Goal: Answer question/provide support: Share knowledge or assist other users

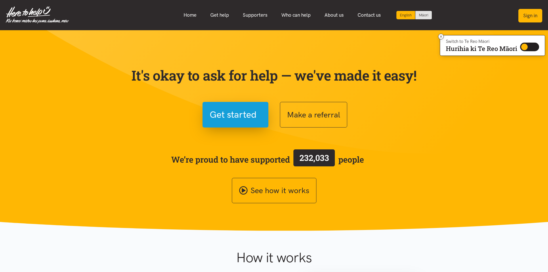
click at [529, 15] on button "Sign in" at bounding box center [530, 16] width 24 height 14
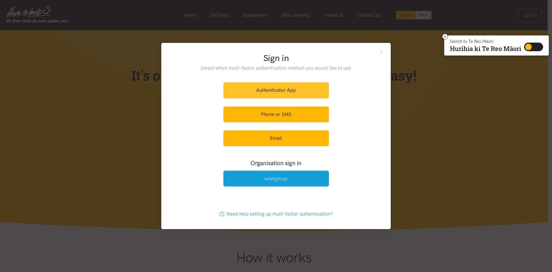
click at [262, 87] on link "Authenticator App" at bounding box center [275, 90] width 105 height 16
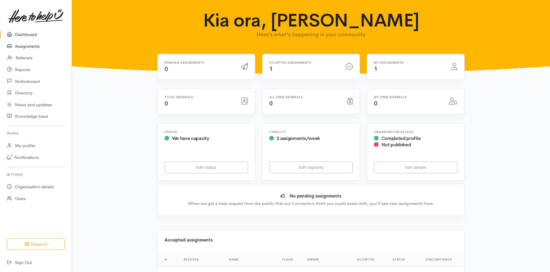
click at [30, 44] on link "Assignments" at bounding box center [36, 47] width 72 height 12
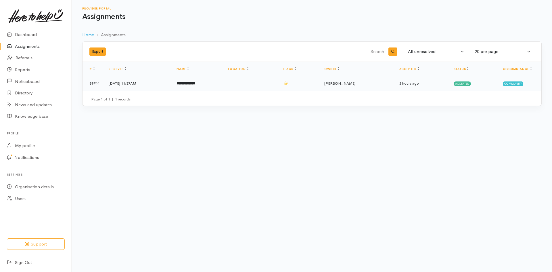
click at [126, 80] on td "14 Oct 2025, 11:37AM" at bounding box center [138, 83] width 68 height 15
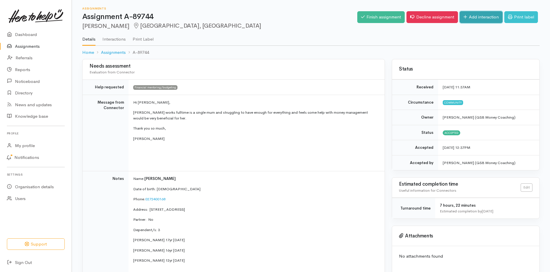
click at [477, 16] on link "Add interaction" at bounding box center [480, 17] width 43 height 12
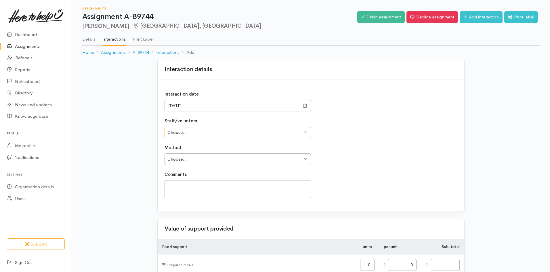
click at [306, 130] on select "Choose... Sylvia Bowden Philip Parker" at bounding box center [237, 132] width 146 height 12
select select "1970"
click at [164, 126] on select "Choose... Sylvia Bowden Philip Parker" at bounding box center [237, 132] width 146 height 12
click at [306, 157] on select "Choose... Phone Visit Other" at bounding box center [237, 159] width 146 height 12
select select "1"
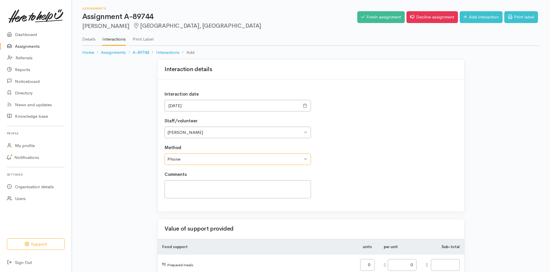
click at [164, 153] on select "Choose... Phone Visit Other" at bounding box center [237, 159] width 146 height 12
click at [183, 185] on textarea at bounding box center [237, 189] width 146 height 18
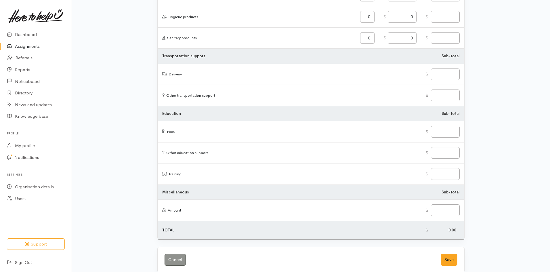
scroll to position [654, 0]
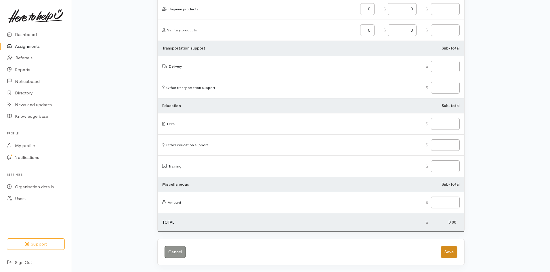
type textarea "Spoke with Natasha and have organized an appointment for Tuesday 21st October a…"
click at [447, 251] on button "Save" at bounding box center [448, 252] width 17 height 12
